Goal: Task Accomplishment & Management: Manage account settings

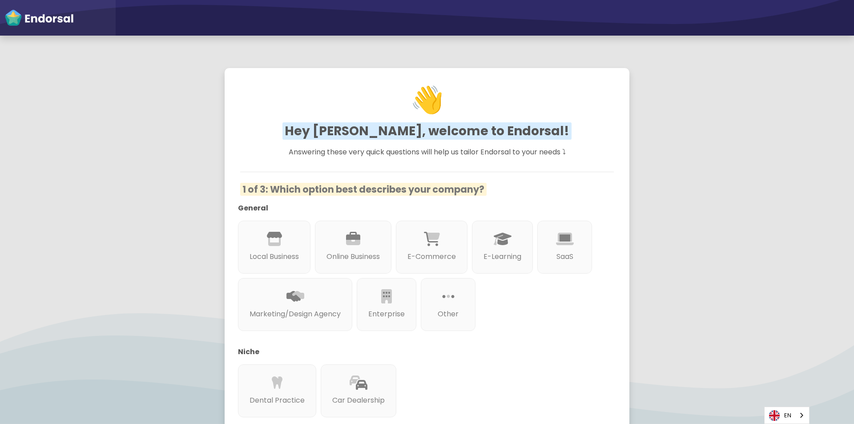
scroll to position [44, 0]
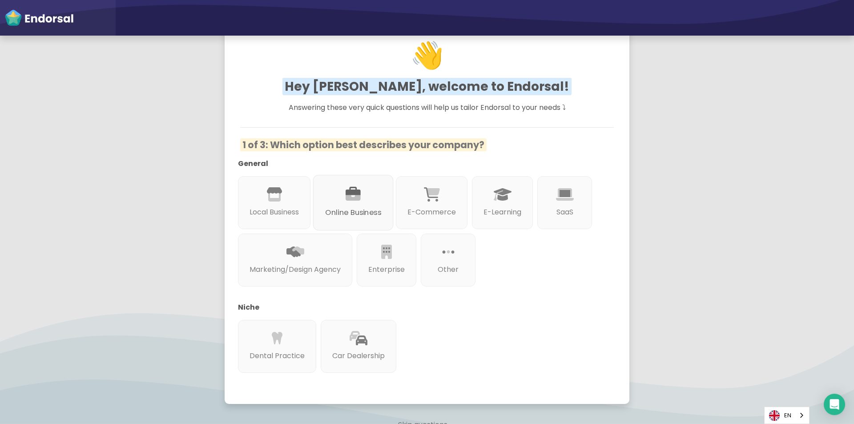
click at [351, 204] on div at bounding box center [353, 204] width 56 height 5
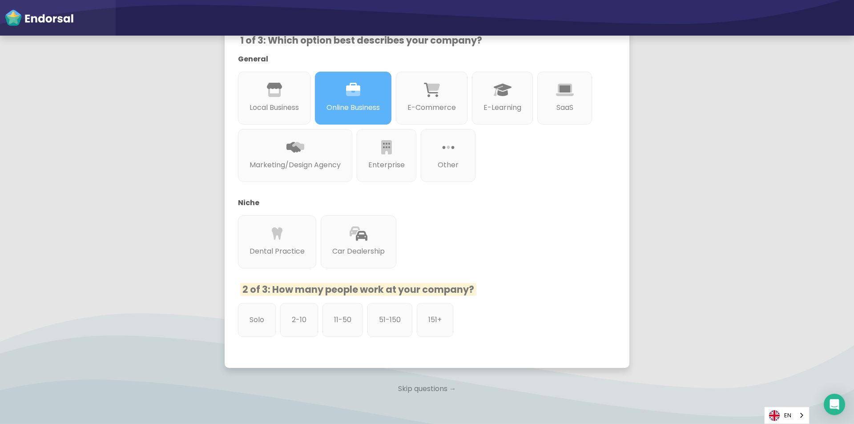
scroll to position [198, 0]
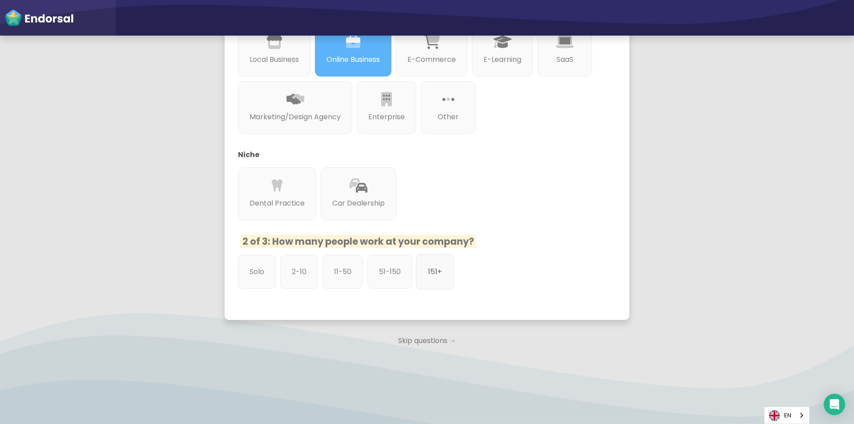
click at [444, 271] on div "151+" at bounding box center [435, 272] width 38 height 36
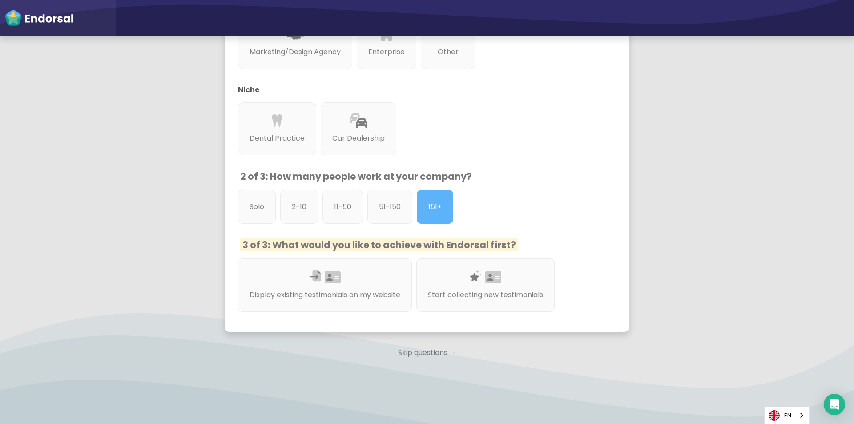
scroll to position [275, 0]
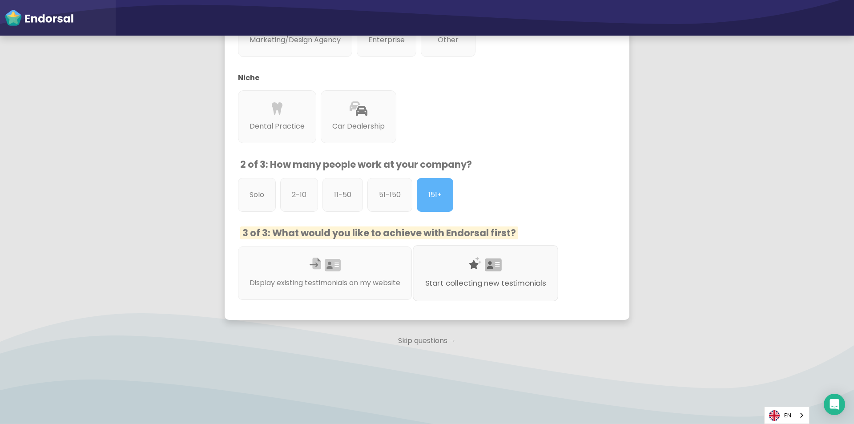
click at [497, 258] on icon at bounding box center [493, 264] width 17 height 15
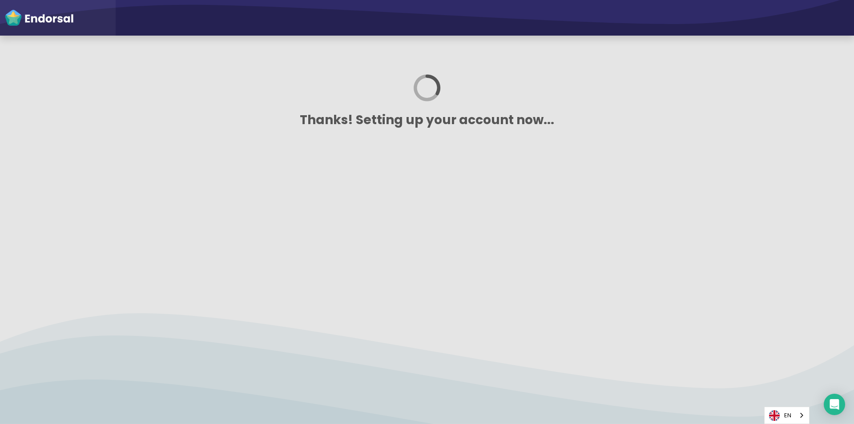
scroll to position [0, 0]
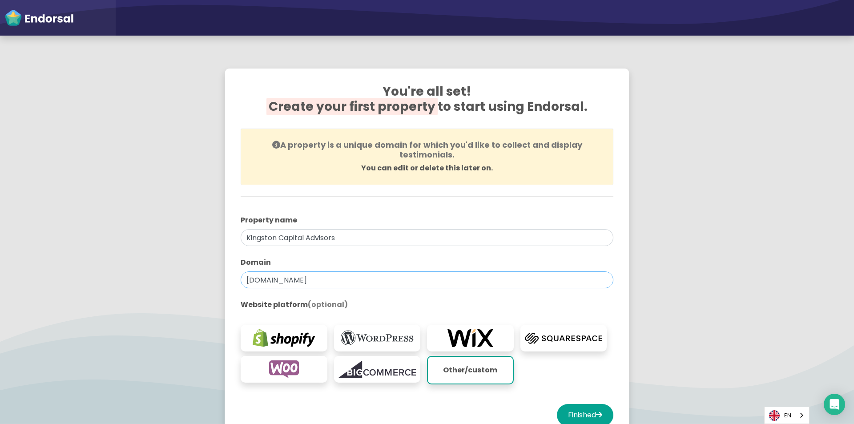
drag, startPoint x: 351, startPoint y: 281, endPoint x: 213, endPoint y: 273, distance: 138.5
click at [213, 273] on div "You're all set! Create your first property to start using Endorsal. A property …" at bounding box center [426, 257] width 427 height 401
paste input "assistance@kca-kingstoncapital"
type input "[EMAIL_ADDRESS][DOMAIN_NAME]"
drag, startPoint x: 385, startPoint y: 281, endPoint x: 233, endPoint y: 264, distance: 152.0
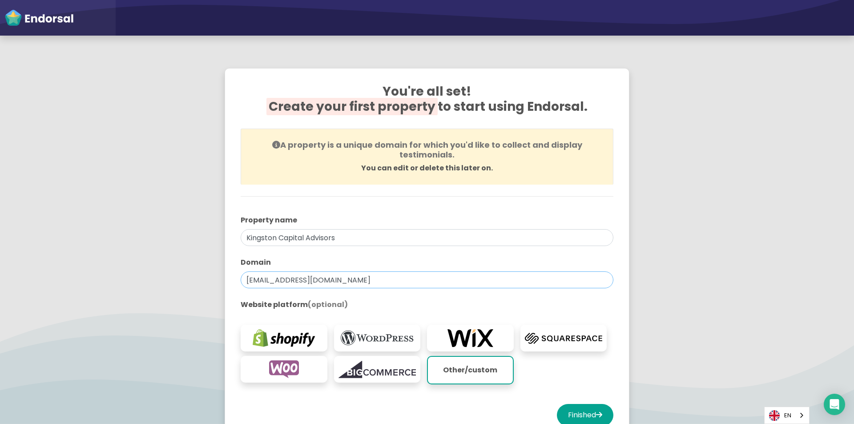
click at [237, 272] on div "You're all set! Create your first property to start using Endorsal. A property …" at bounding box center [426, 257] width 395 height 369
click at [312, 283] on input "text" at bounding box center [427, 279] width 373 height 17
paste input "[URL][DOMAIN_NAME]"
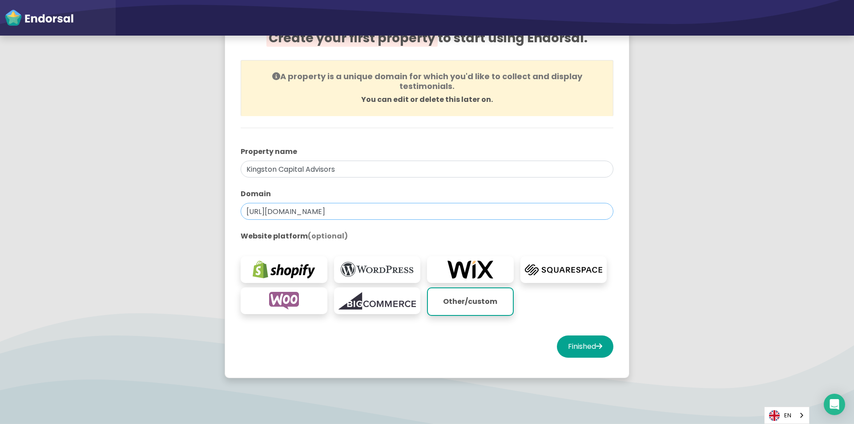
scroll to position [89, 0]
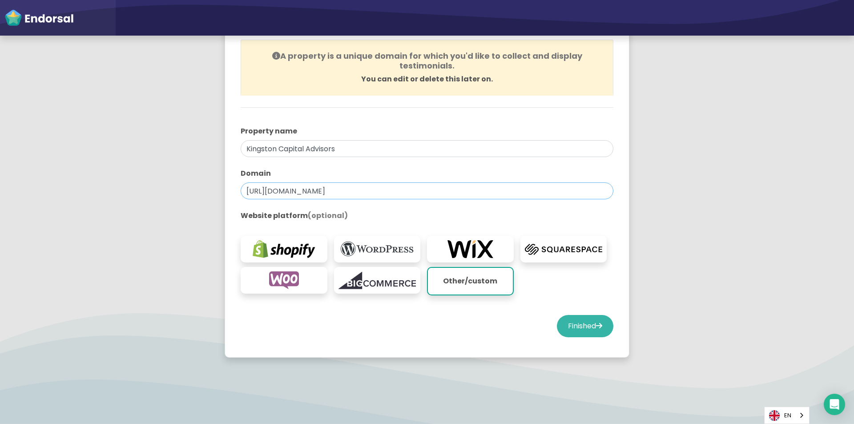
type input "[URL][DOMAIN_NAME]"
click at [582, 325] on button "Finished" at bounding box center [585, 326] width 56 height 22
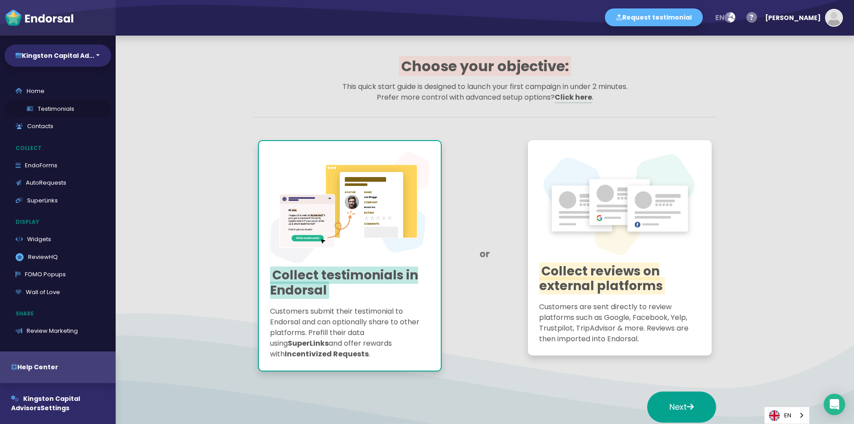
click at [63, 109] on link "Testimonials" at bounding box center [57, 109] width 107 height 18
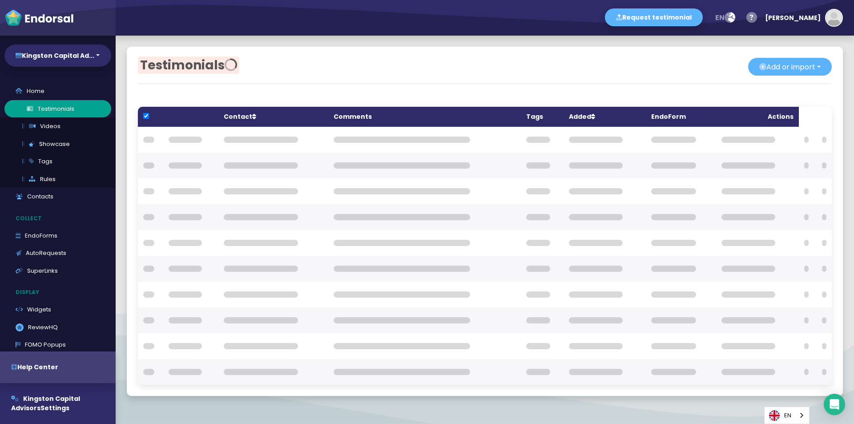
checkbox input "true"
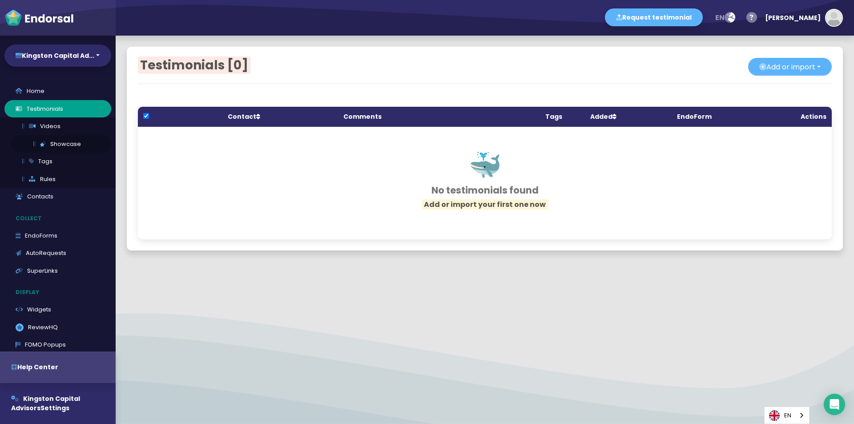
click at [69, 140] on link "Showcase" at bounding box center [61, 144] width 100 height 18
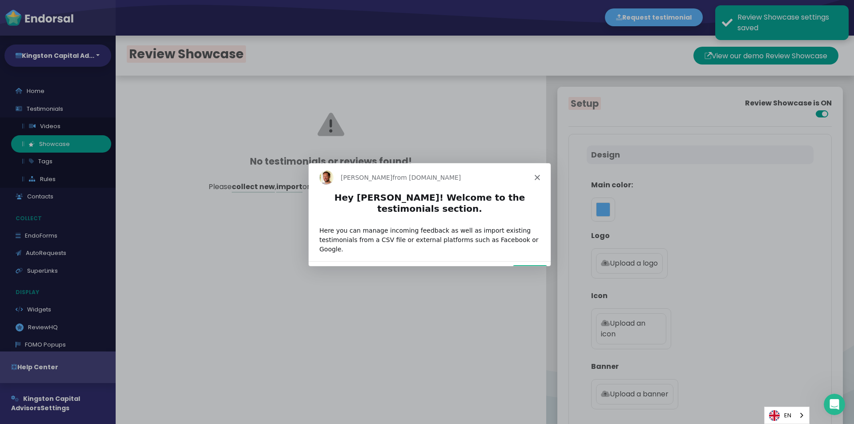
click at [538, 177] on icon "Close" at bounding box center [536, 176] width 5 height 5
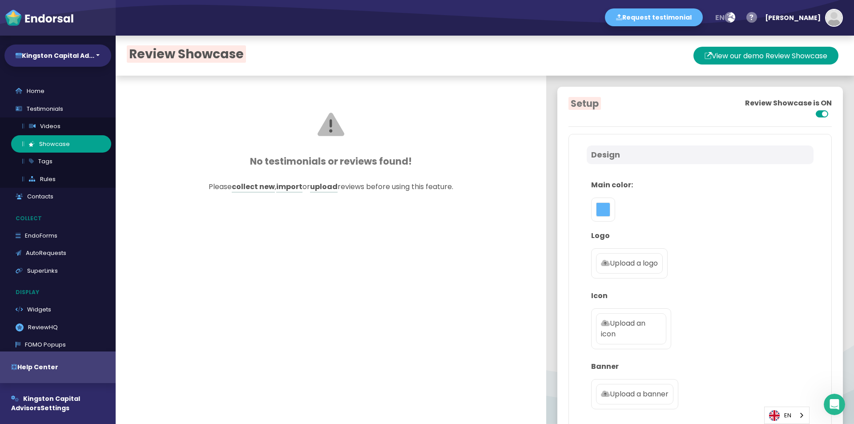
click at [591, 209] on div at bounding box center [603, 209] width 24 height 24
click at [596, 212] on button "toggle color picker dialog" at bounding box center [603, 209] width 14 height 14
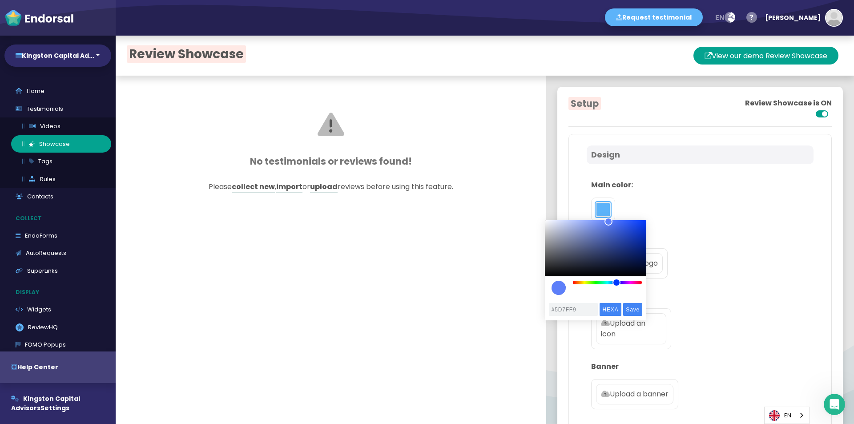
click at [616, 285] on div "color picker dialog" at bounding box center [616, 282] width 8 height 8
click at [613, 285] on div "color picker dialog" at bounding box center [613, 282] width 8 height 8
type input "#022958"
drag, startPoint x: 608, startPoint y: 222, endPoint x: 643, endPoint y: 257, distance: 49.7
click at [643, 257] on div "color picker dialog" at bounding box center [643, 257] width 8 height 8
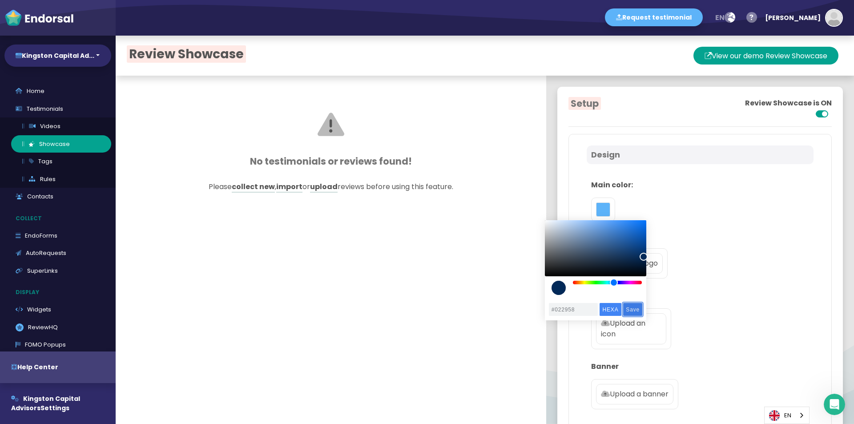
click at [633, 307] on input "Save" at bounding box center [632, 309] width 19 height 13
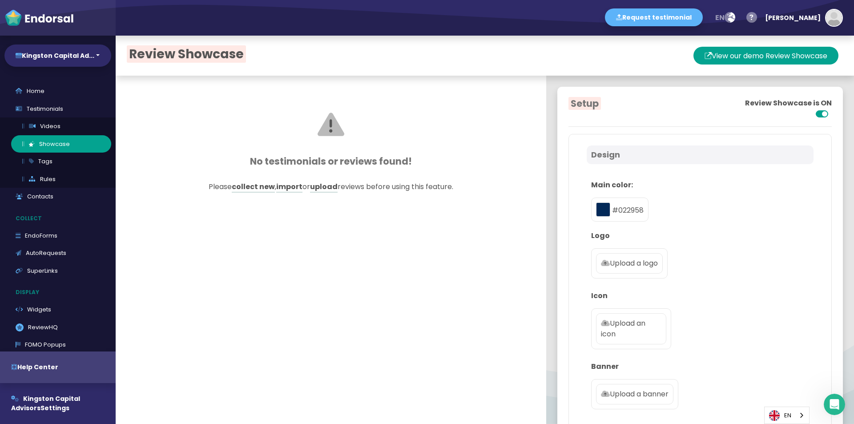
click at [713, 222] on div "Main color: #022958" at bounding box center [699, 200] width 227 height 51
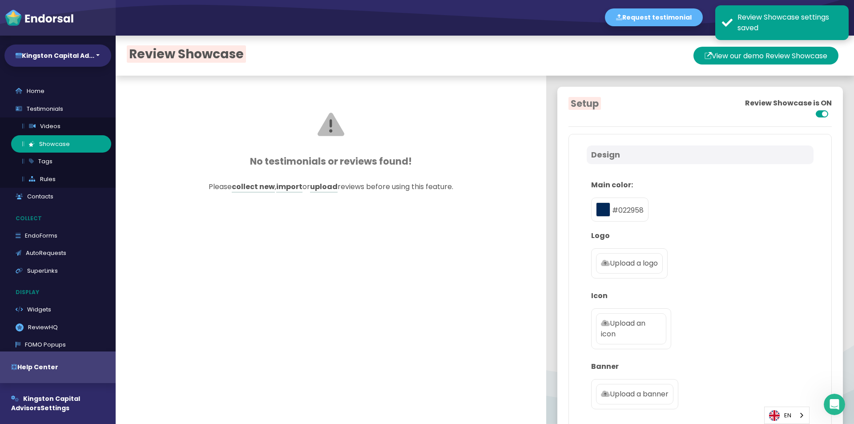
click at [652, 262] on p "Upload a logo" at bounding box center [629, 263] width 57 height 11
click at [0, 0] on input "Upload a logo" at bounding box center [0, 0] width 0 height 0
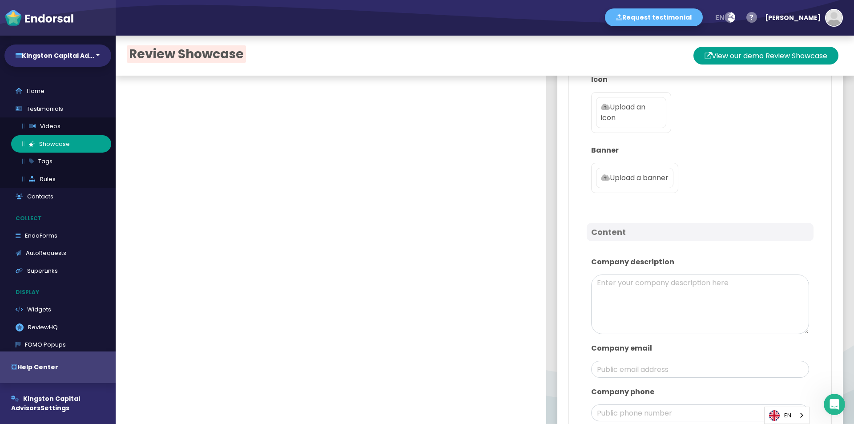
scroll to position [222, 0]
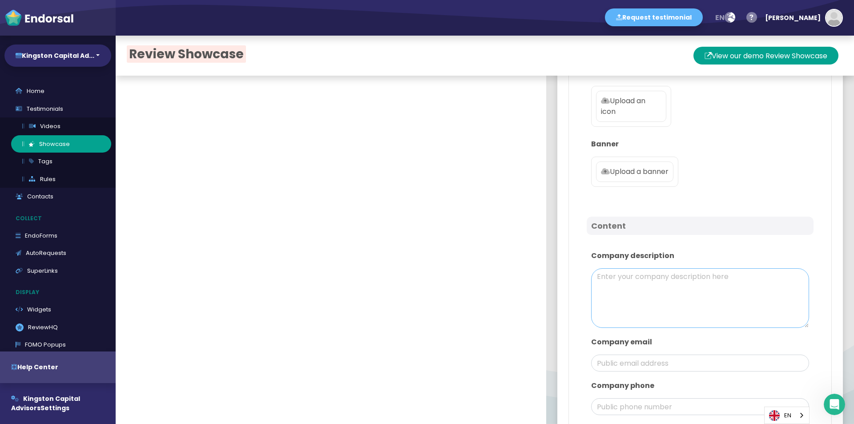
click at [612, 291] on textarea at bounding box center [700, 298] width 218 height 60
paste textarea "Kingston Capital Advisors offers a modern trading platform with fast execution,…"
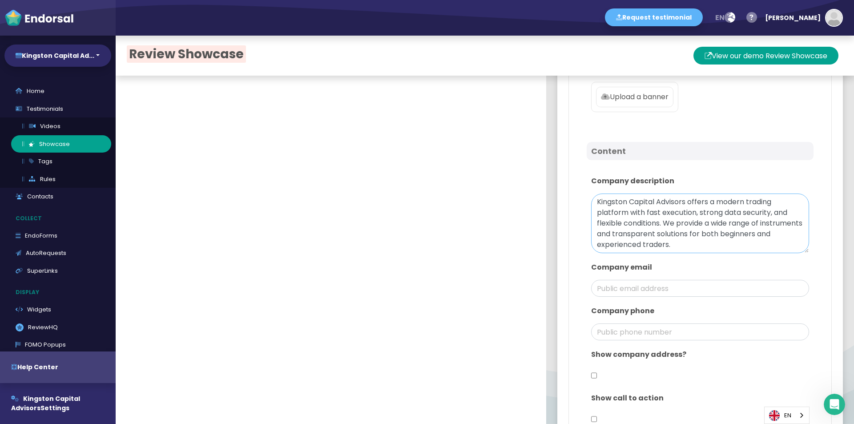
scroll to position [356, 0]
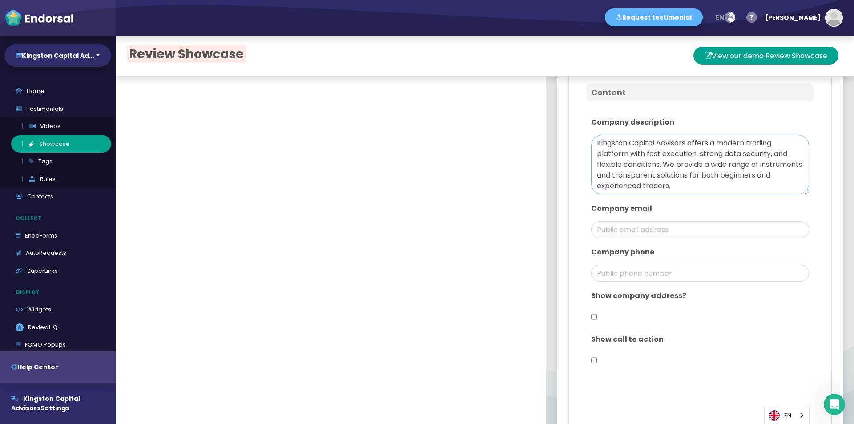
type textarea "Kingston Capital Advisors offers a modern trading platform with fast execution,…"
click at [656, 229] on input "email" at bounding box center [700, 229] width 218 height 17
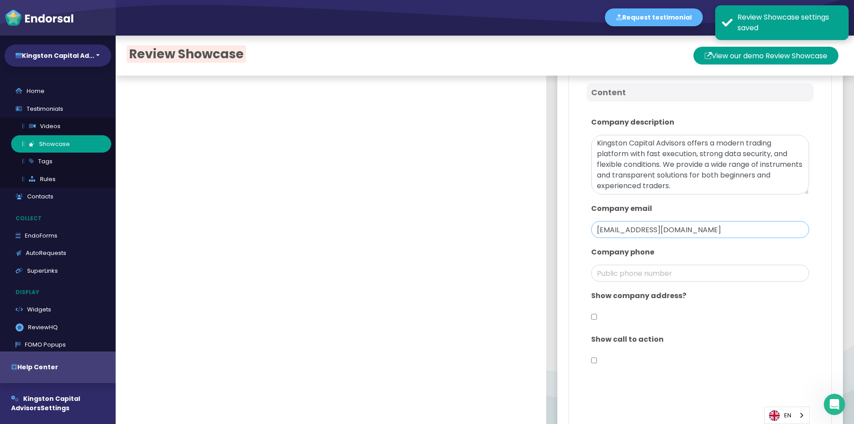
drag, startPoint x: 626, startPoint y: 231, endPoint x: 590, endPoint y: 228, distance: 36.6
click at [591, 228] on input "[EMAIL_ADDRESS][DOMAIN_NAME]" at bounding box center [700, 229] width 218 height 17
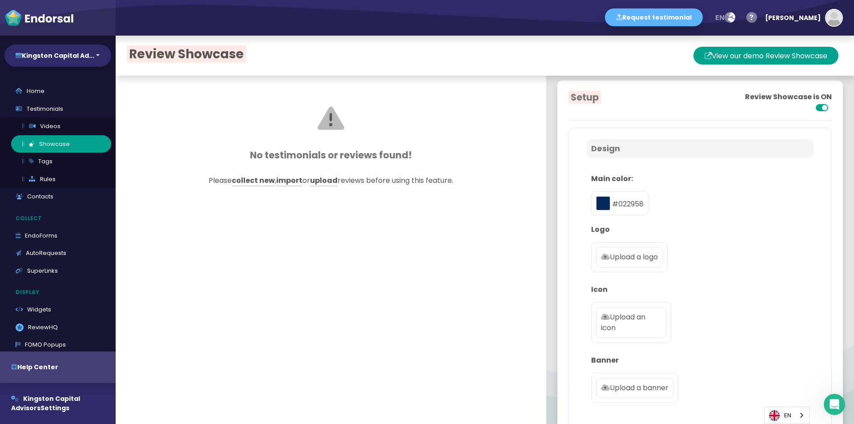
scroll to position [0, 0]
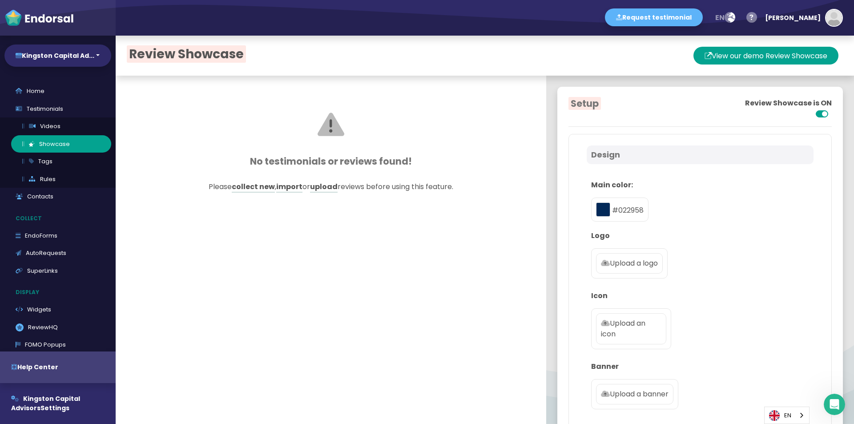
type input "[EMAIL_ADDRESS][DOMAIN_NAME]"
click at [629, 265] on p "Upload a logo" at bounding box center [629, 263] width 57 height 11
click at [0, 0] on input "Upload a logo" at bounding box center [0, 0] width 0 height 0
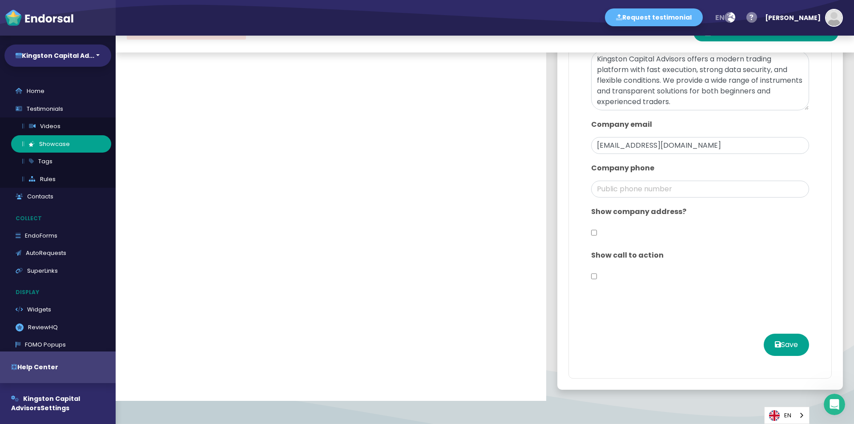
scroll to position [44, 0]
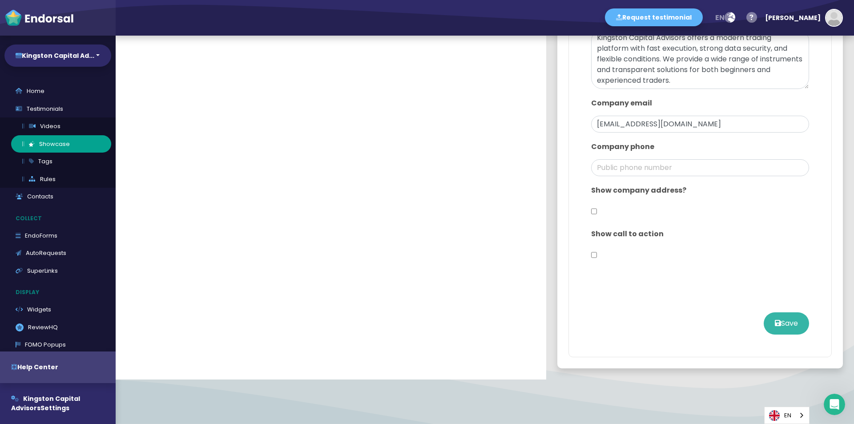
click at [769, 326] on button "Save" at bounding box center [785, 323] width 45 height 22
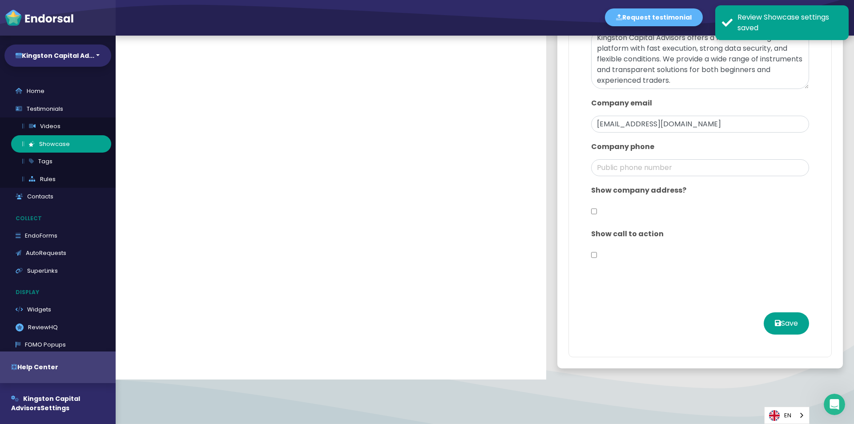
click at [589, 212] on div "Show company address?" at bounding box center [699, 202] width 227 height 44
click at [591, 212] on input "checkbox" at bounding box center [594, 211] width 6 height 17
checkbox input "true"
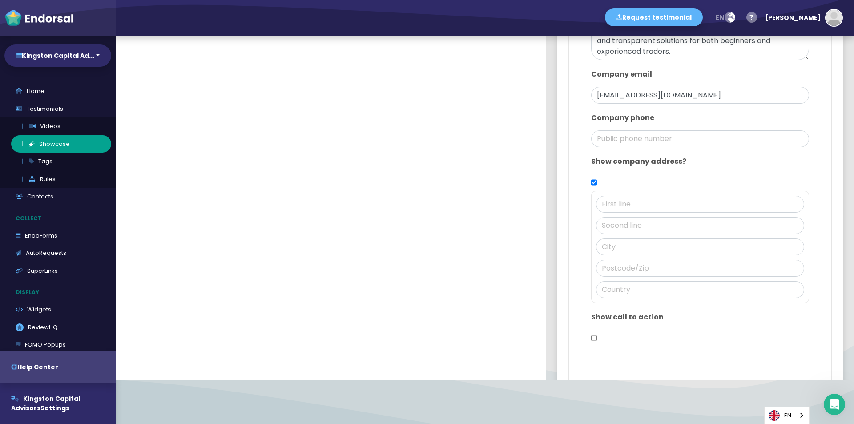
scroll to position [516, 0]
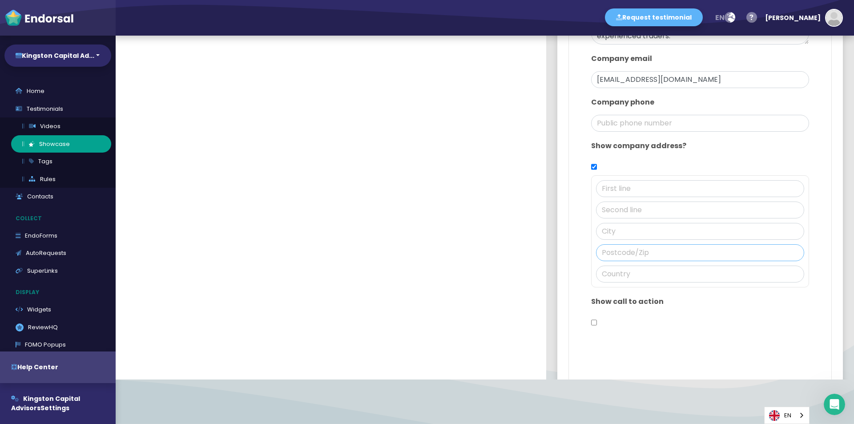
click at [617, 253] on input "text" at bounding box center [700, 252] width 208 height 17
paste input "MB R3T 2H1"
type input "MB R3T 2H1"
click at [633, 234] on input "text" at bounding box center [700, 231] width 208 height 17
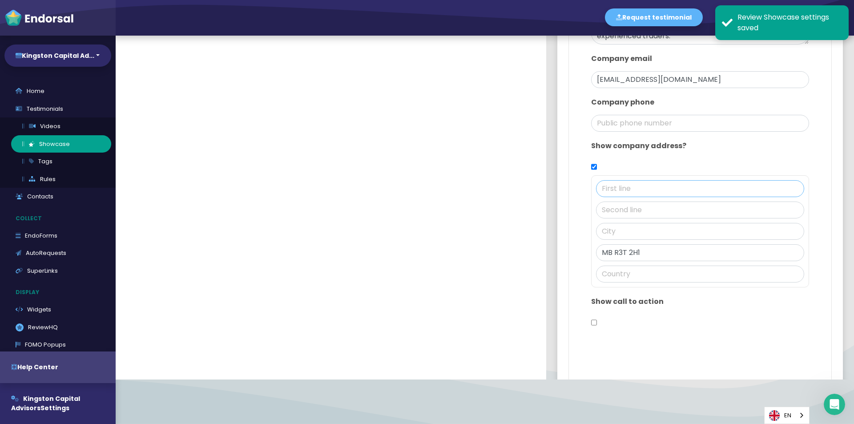
click at [613, 193] on input "text" at bounding box center [700, 188] width 208 height 17
paste input "2265"
type input "2265"
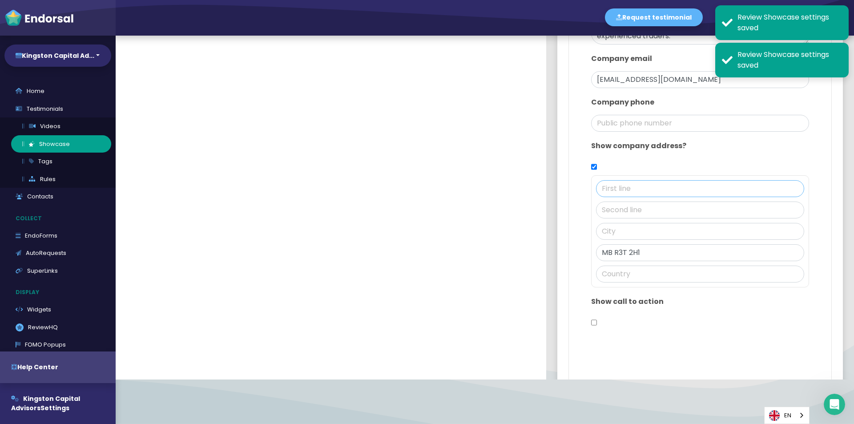
click at [596, 188] on input "text" at bounding box center [700, 188] width 208 height 17
paste input "2265"
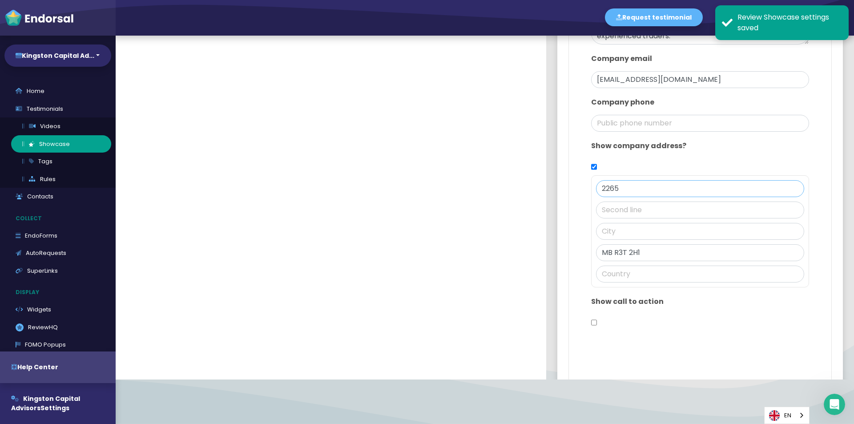
type input "2265"
click at [606, 211] on input "text" at bounding box center [700, 209] width 208 height 17
click at [625, 204] on input "text" at bounding box center [700, 209] width 208 height 17
paste input "Pembina Hwy"
type input "Pembina Hwy"
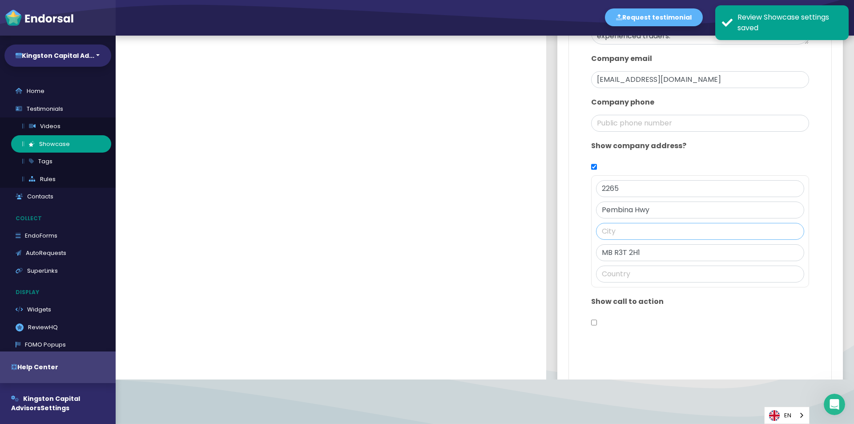
click at [610, 230] on input "text" at bounding box center [700, 231] width 208 height 17
click at [617, 232] on input "text" at bounding box center [700, 231] width 208 height 17
paste input "[GEOGRAPHIC_DATA]"
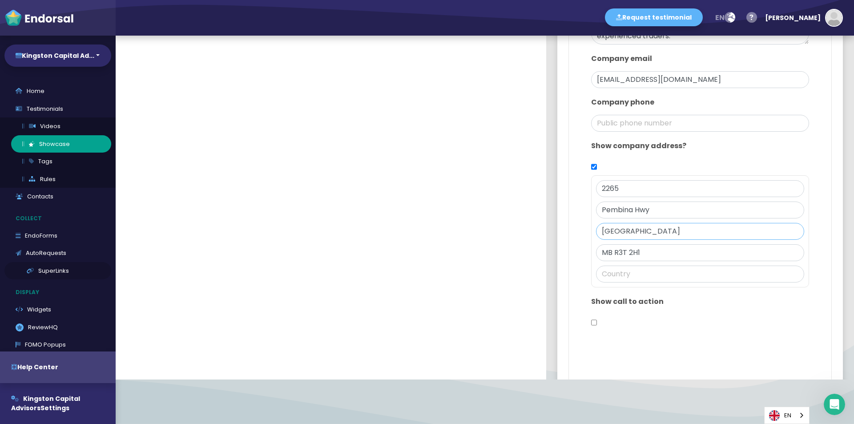
type input "[GEOGRAPHIC_DATA]"
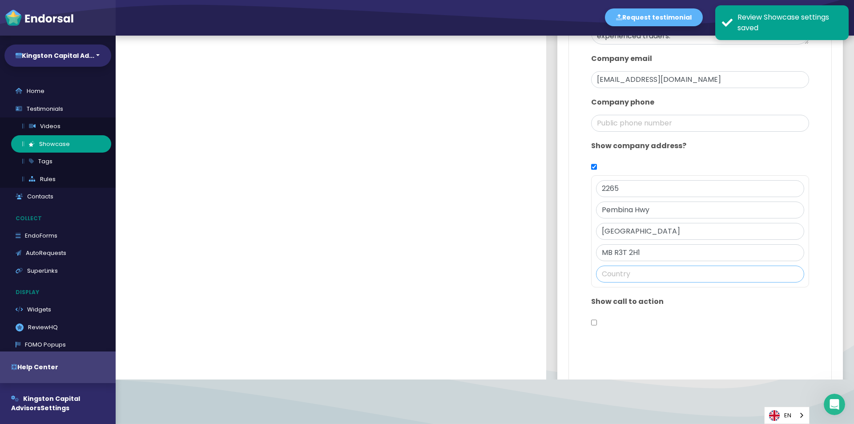
click at [626, 273] on input "text" at bounding box center [700, 273] width 208 height 17
paste input "[GEOGRAPHIC_DATA]"
type input "[GEOGRAPHIC_DATA]"
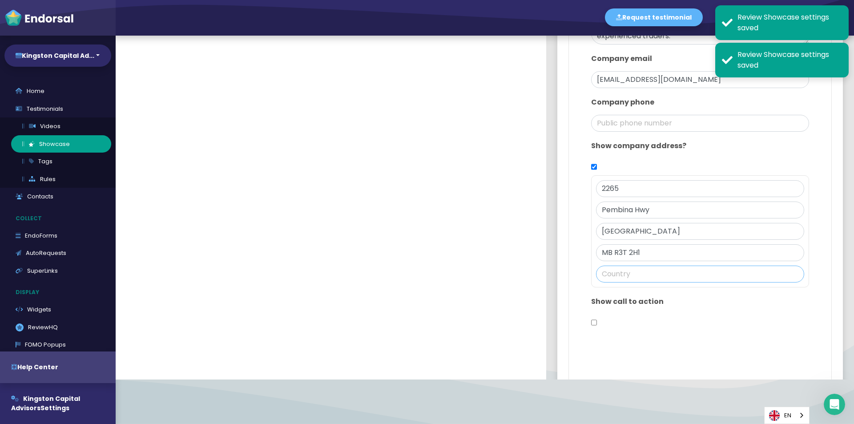
paste input "[GEOGRAPHIC_DATA]"
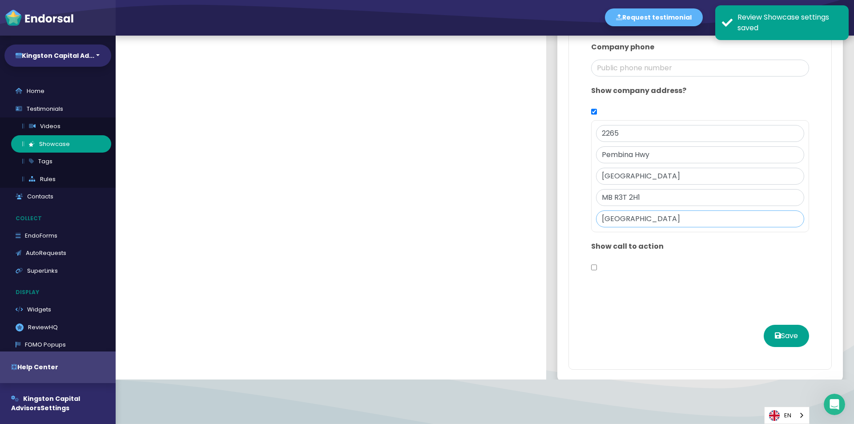
scroll to position [583, 0]
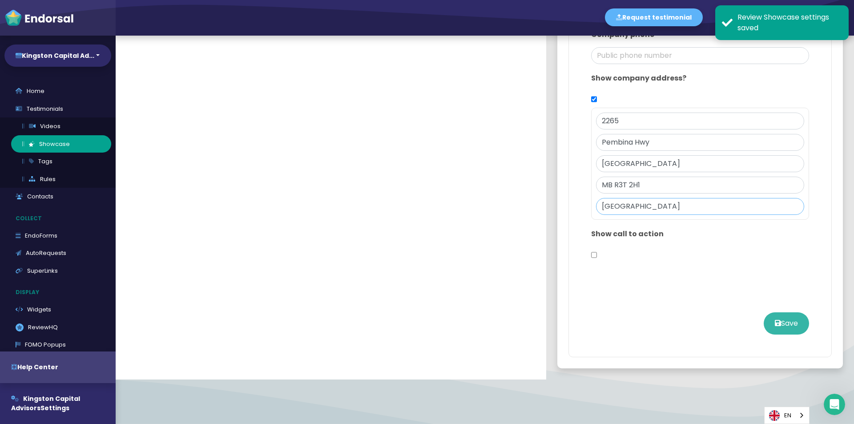
type input "[GEOGRAPHIC_DATA]"
click at [778, 330] on button "Save" at bounding box center [785, 323] width 45 height 22
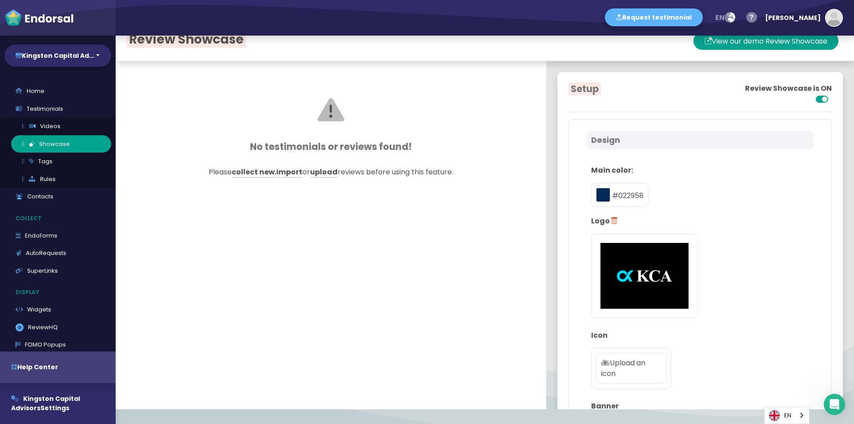
scroll to position [0, 0]
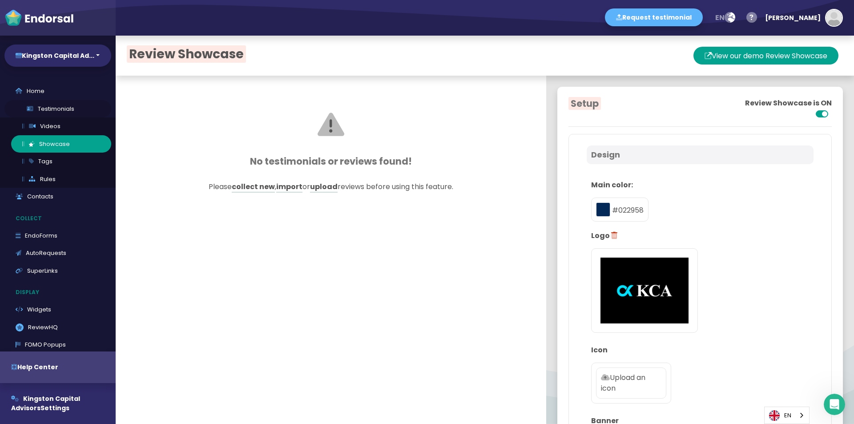
click at [63, 112] on link "Testimonials" at bounding box center [57, 109] width 107 height 18
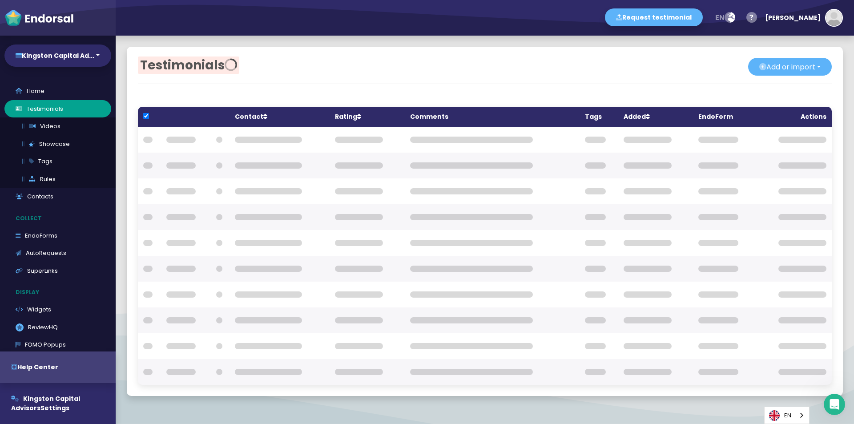
checkbox input "true"
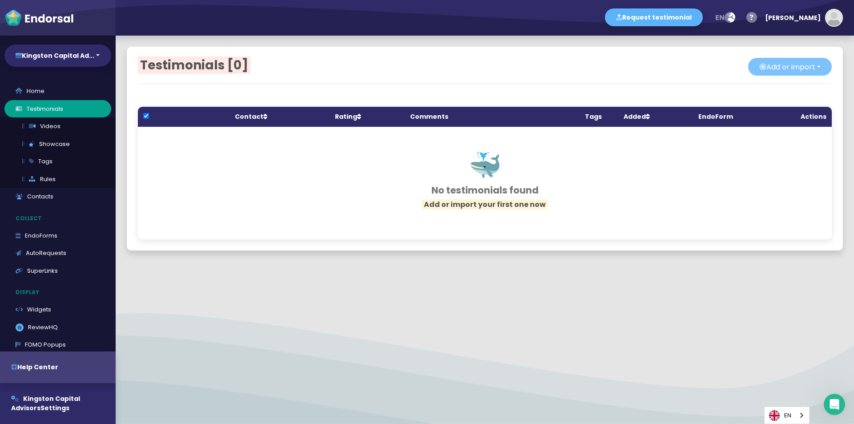
click at [790, 68] on button "Add or import" at bounding box center [790, 67] width 84 height 18
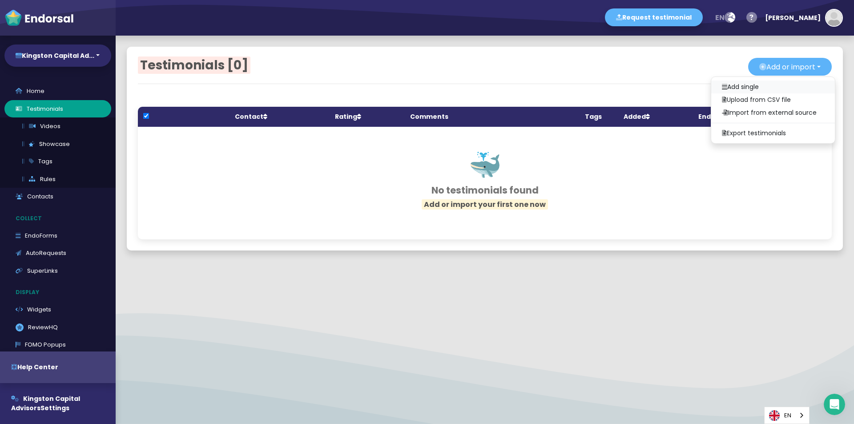
click at [721, 88] on link "Add single" at bounding box center [773, 86] width 124 height 13
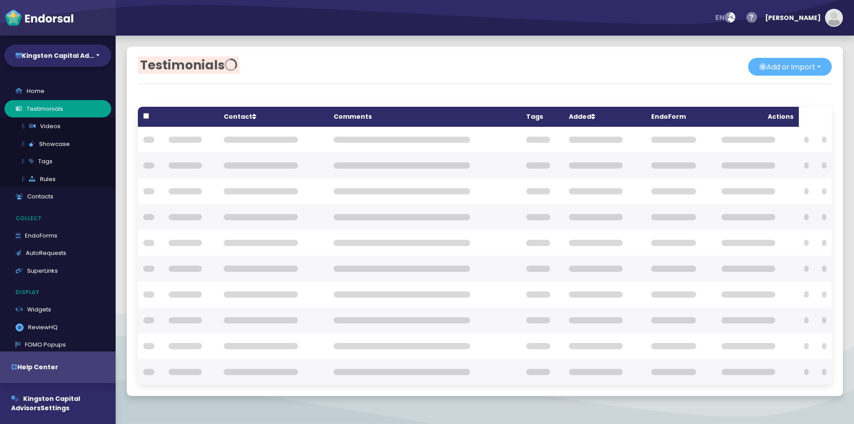
click at [773, 72] on button "Add or import" at bounding box center [790, 67] width 84 height 18
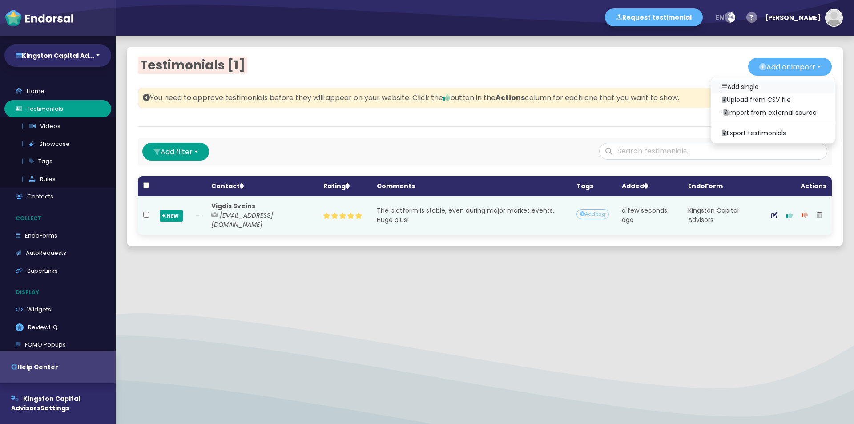
click at [750, 88] on link "Add single" at bounding box center [773, 86] width 124 height 13
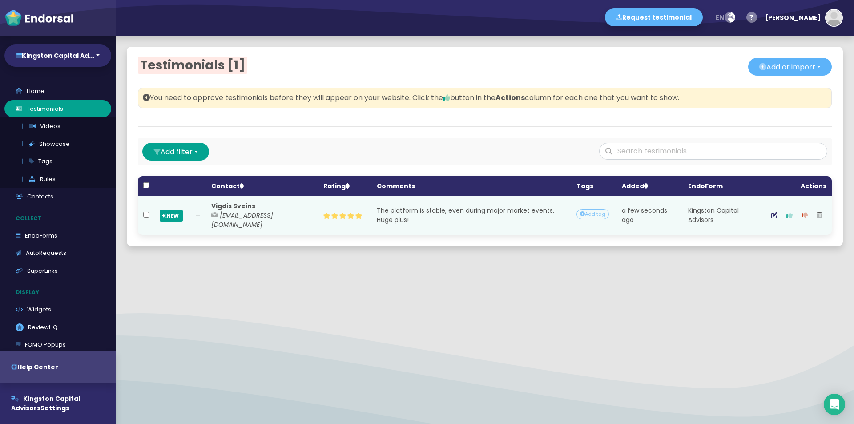
click at [786, 214] on icon "button" at bounding box center [789, 215] width 6 height 6
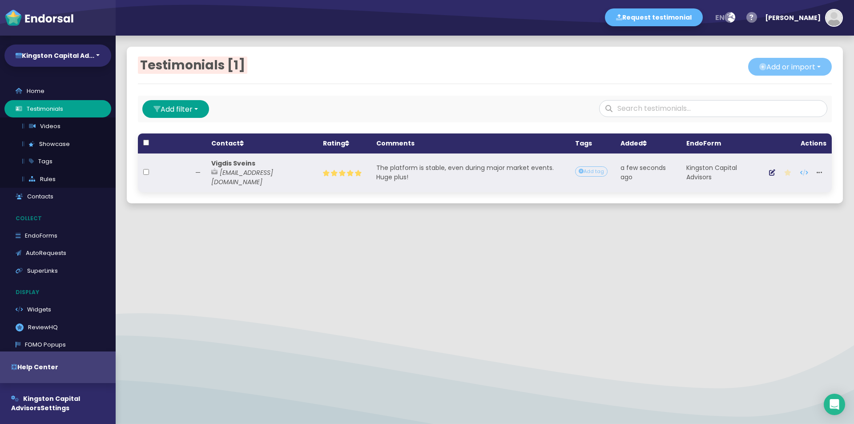
click at [800, 67] on button "Add or import" at bounding box center [790, 67] width 84 height 18
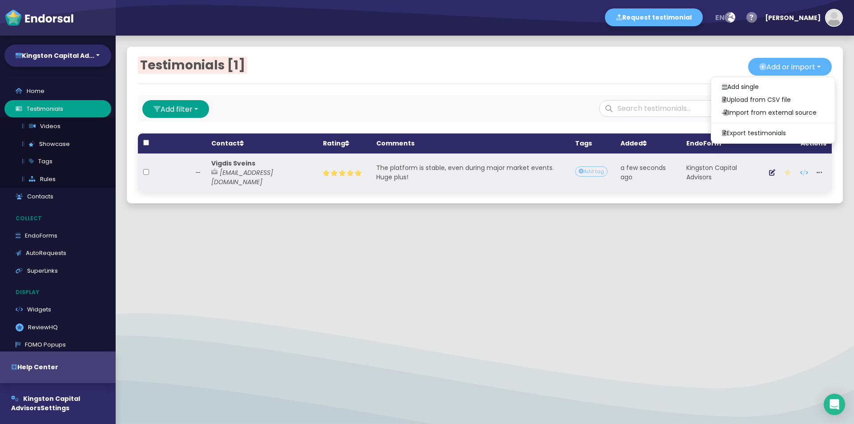
click at [645, 64] on div "Add or import Add single Upload from CSV file Import from external source Expor…" at bounding box center [658, 67] width 347 height 19
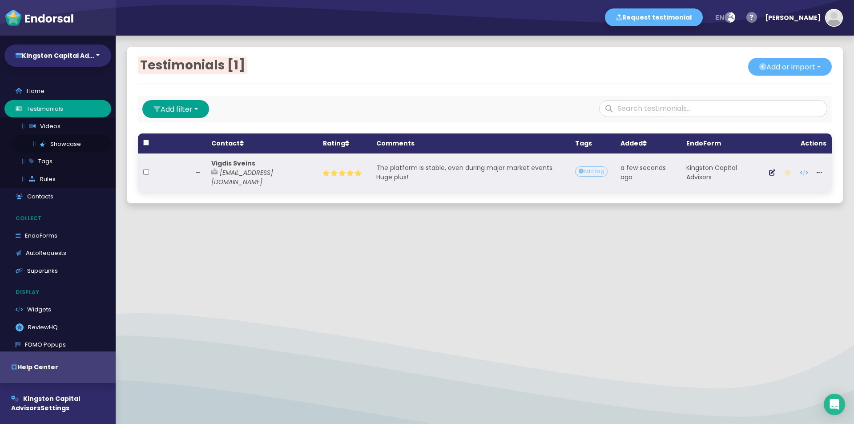
click at [37, 143] on link "Showcase" at bounding box center [61, 144] width 100 height 18
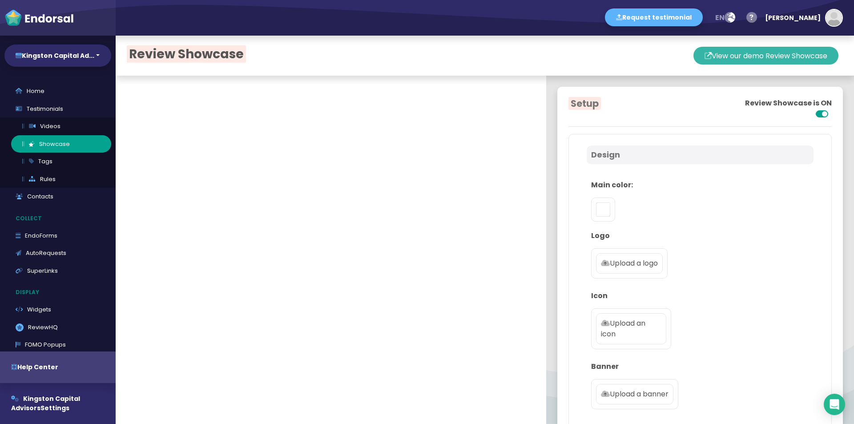
type input "#42445A"
type textarea "Kingston Capital Advisors offers a modern trading platform with fast execution,…"
type input "[EMAIL_ADDRESS][DOMAIN_NAME]"
checkbox input "true"
type input "#022958"
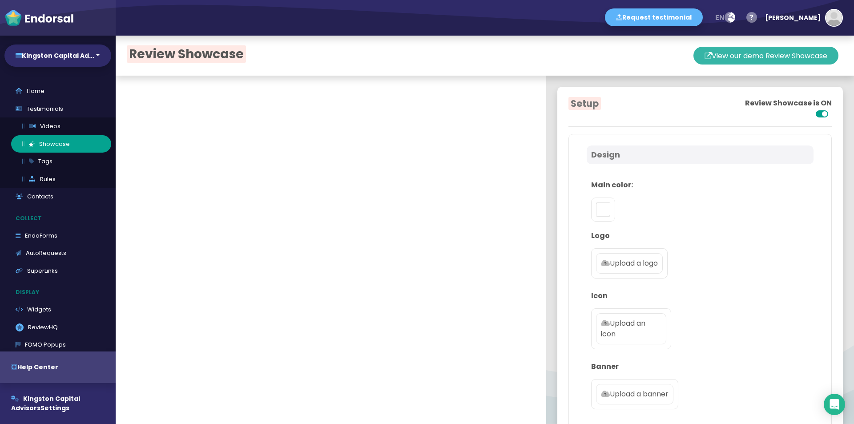
click at [753, 57] on button "View our demo Review Showcase" at bounding box center [765, 56] width 145 height 18
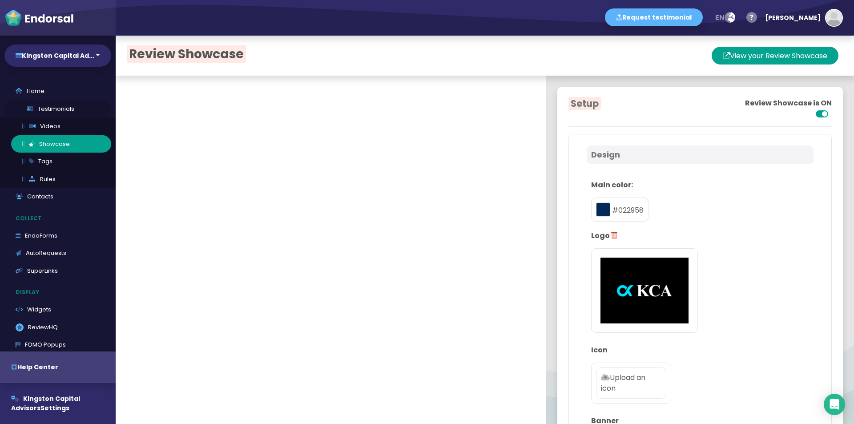
click at [57, 109] on link "Testimonials" at bounding box center [57, 109] width 107 height 18
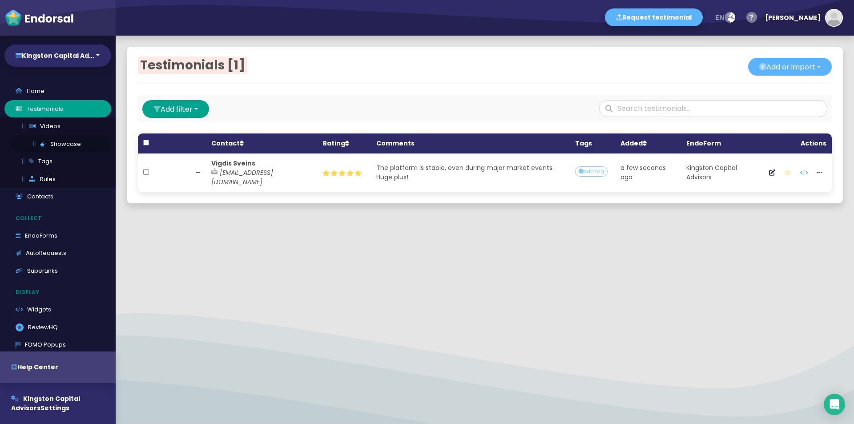
click at [68, 146] on link "Showcase" at bounding box center [61, 144] width 100 height 18
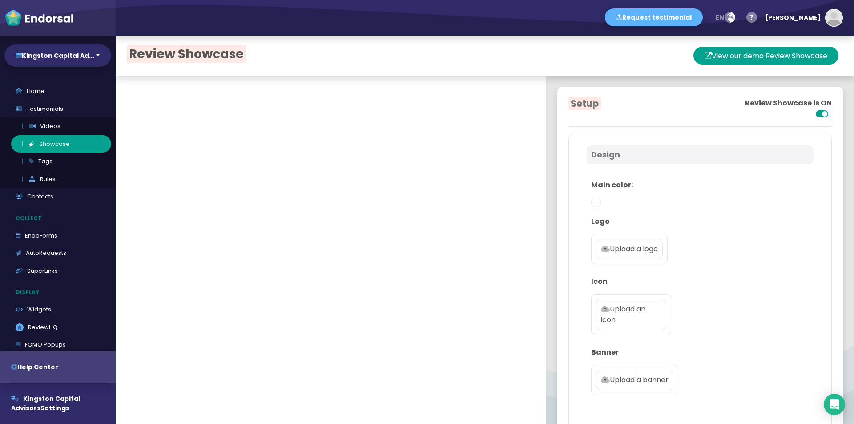
type textarea "Kingston Capital Advisors offers a modern trading platform with fast execution,…"
type input "[EMAIL_ADDRESS][DOMAIN_NAME]"
checkbox input "true"
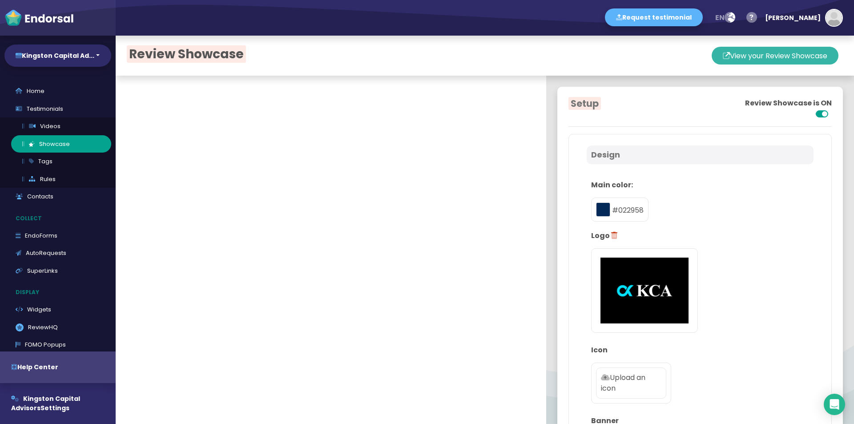
click at [730, 57] on button "View your Review Showcase" at bounding box center [774, 56] width 127 height 18
